Goal: Task Accomplishment & Management: Manage account settings

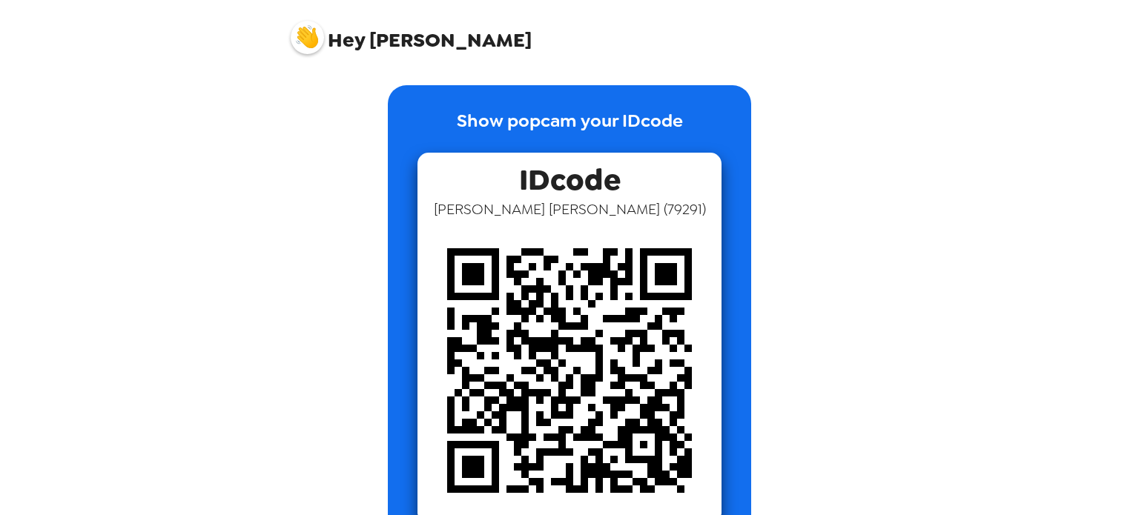
scroll to position [52, 0]
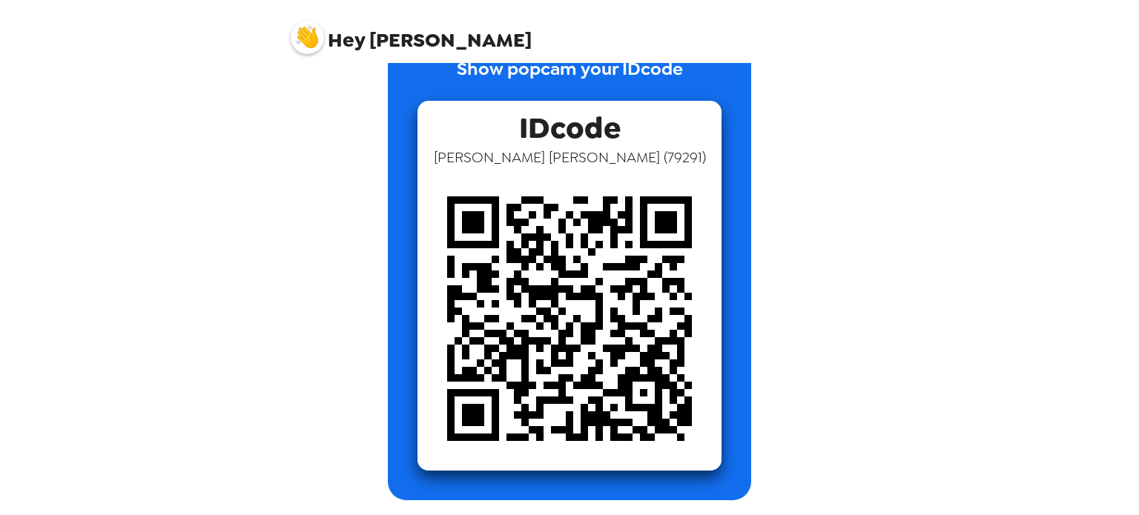
click at [303, 30] on img at bounding box center [307, 37] width 33 height 33
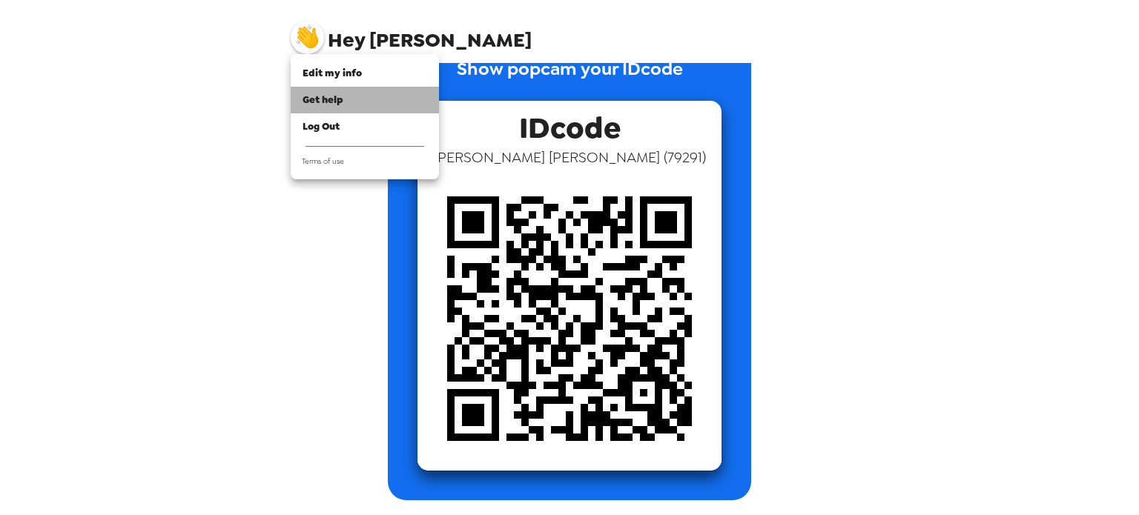
click at [347, 99] on div "Get help" at bounding box center [364, 100] width 125 height 15
click at [544, 121] on div at bounding box center [569, 257] width 1139 height 515
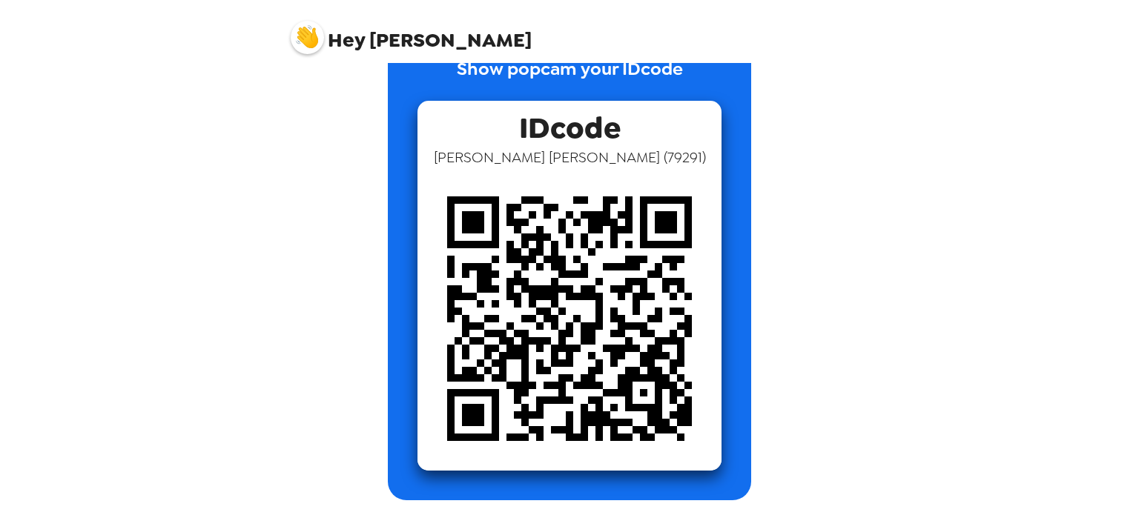
click at [365, 45] on span "Hey Ansley" at bounding box center [411, 31] width 241 height 37
click at [313, 35] on img at bounding box center [307, 37] width 33 height 33
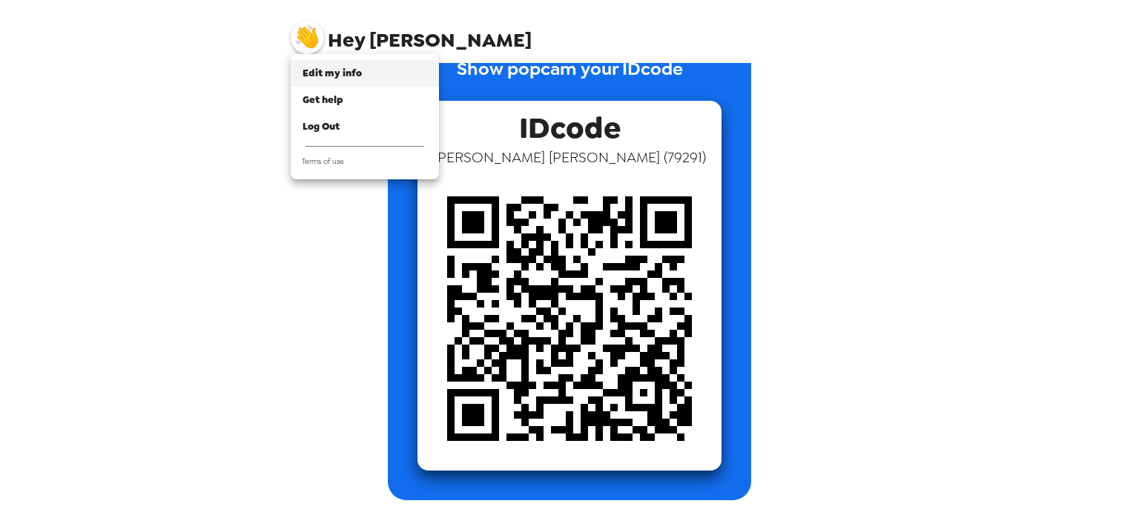
click at [353, 79] on span "Edit my info" at bounding box center [331, 73] width 59 height 13
